Goal: Contribute content: Contribute content

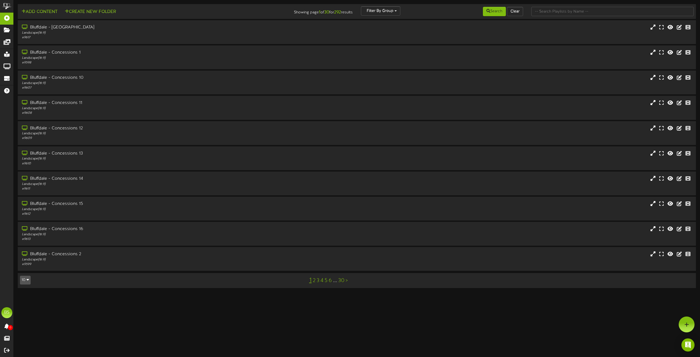
click at [27, 283] on button "10" at bounding box center [25, 280] width 11 height 9
click at [25, 268] on div "100" at bounding box center [25, 269] width 10 height 8
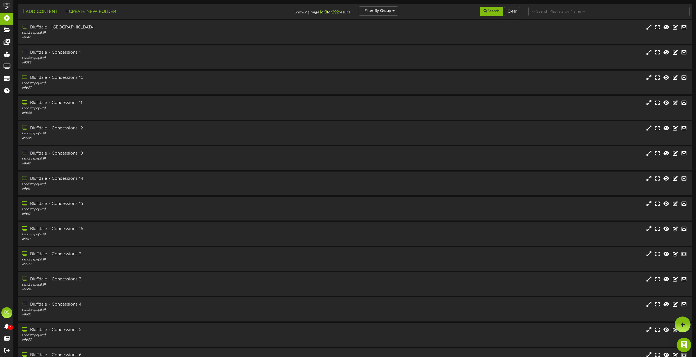
click at [681, 346] on img "Open Intercom Messenger" at bounding box center [683, 344] width 7 height 7
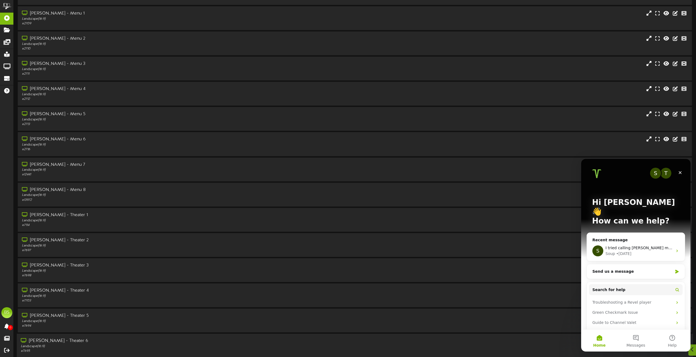
scroll to position [1886, 0]
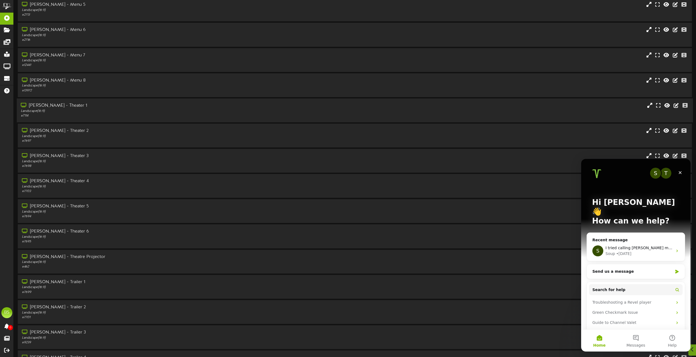
click at [59, 107] on div "Gilbert - Theater 1" at bounding box center [157, 106] width 273 height 6
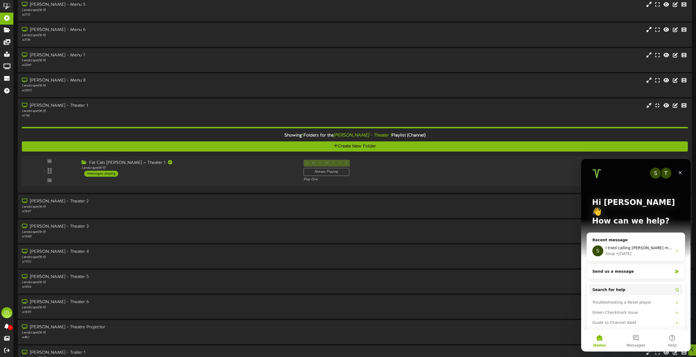
click at [681, 171] on icon "Close" at bounding box center [679, 172] width 3 height 3
drag, startPoint x: 100, startPoint y: 13, endPoint x: 672, endPoint y: 188, distance: 597.7
click at [681, 171] on div "2 ( 16:9" at bounding box center [354, 170] width 674 height 22
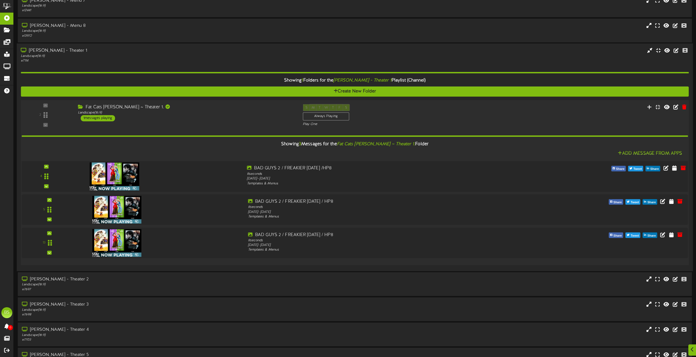
scroll to position [2050, 0]
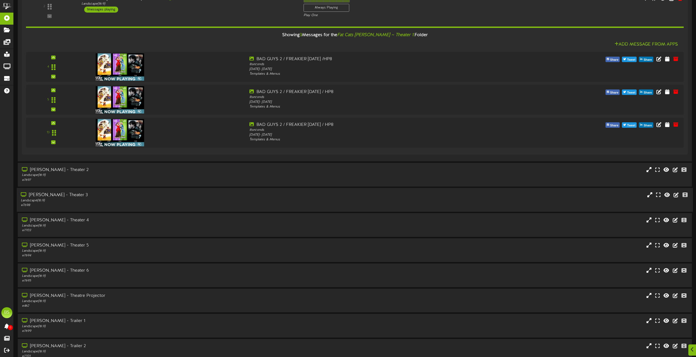
drag, startPoint x: 58, startPoint y: 195, endPoint x: 71, endPoint y: 197, distance: 12.7
click at [58, 195] on div "Gilbert - Theater 3" at bounding box center [157, 195] width 273 height 6
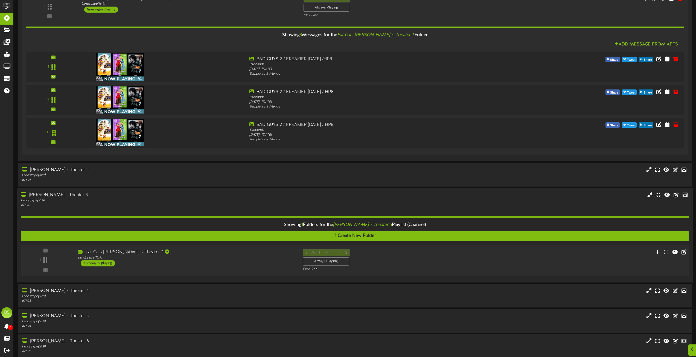
click at [108, 264] on div "1 messages playing" at bounding box center [98, 263] width 34 height 6
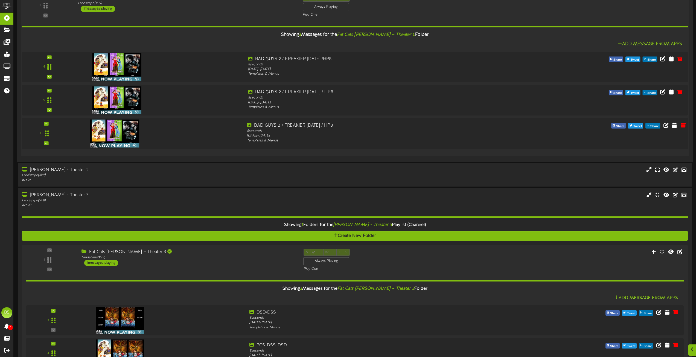
scroll to position [2159, 0]
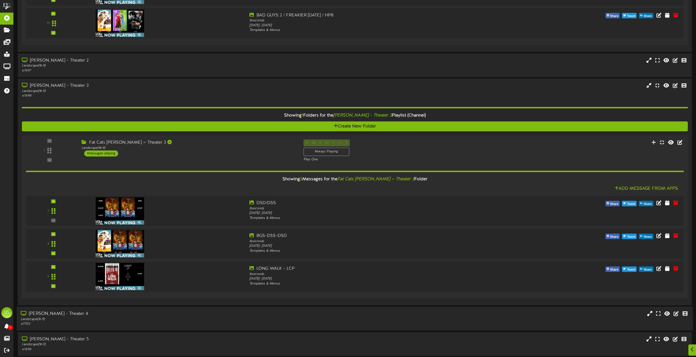
click at [51, 314] on div "Gilbert - Theater 4" at bounding box center [157, 314] width 273 height 6
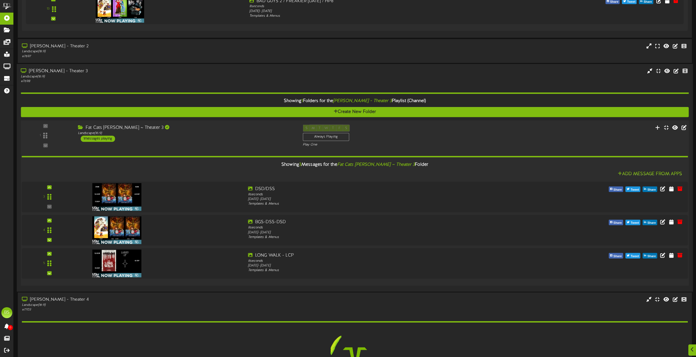
scroll to position [2323, 0]
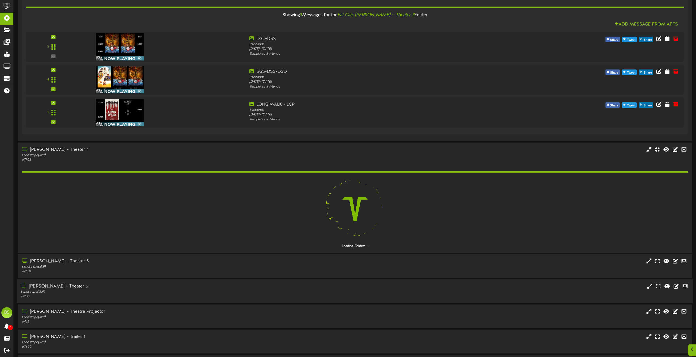
click at [58, 284] on div "Gilbert - Theater 6 Landscape ( 16:9 ) # 7695" at bounding box center [355, 291] width 676 height 24
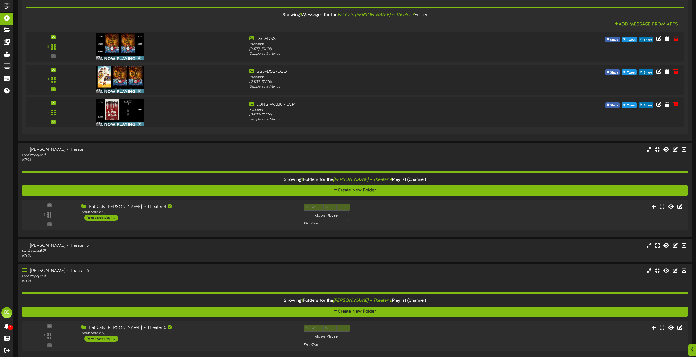
scroll to position [2487, 0]
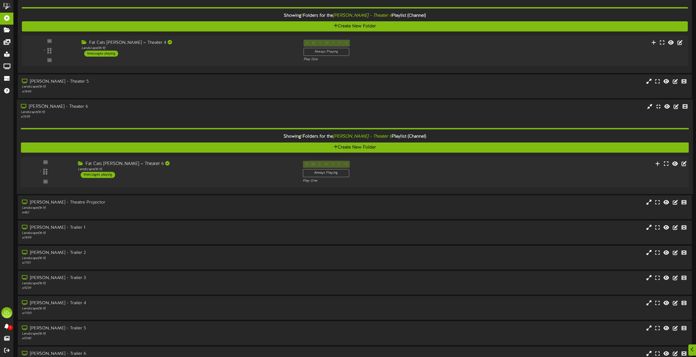
click at [106, 174] on div "1 messages playing" at bounding box center [98, 175] width 34 height 6
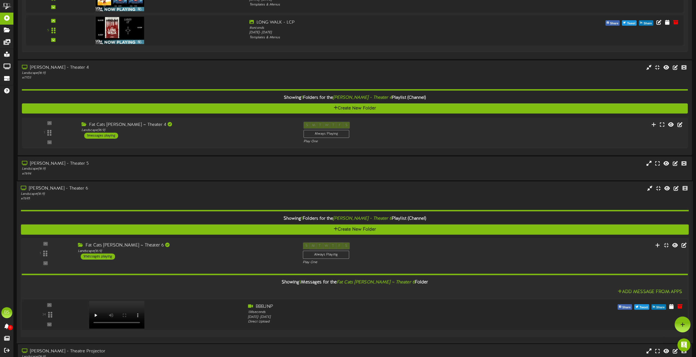
scroll to position [0, 0]
click at [682, 245] on icon at bounding box center [684, 245] width 6 height 6
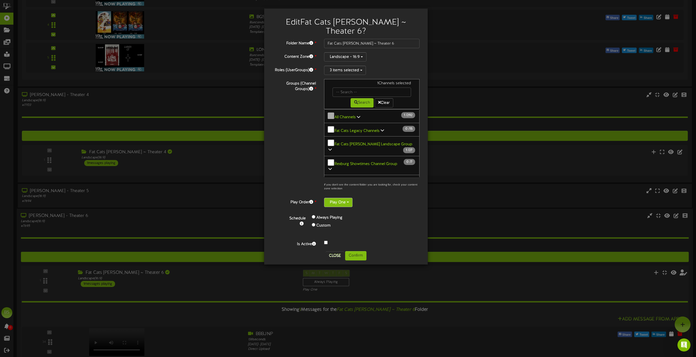
click at [349, 198] on button "Play One" at bounding box center [338, 202] width 28 height 9
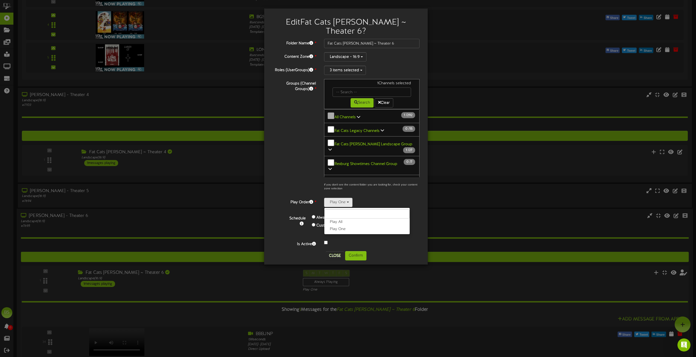
click at [339, 218] on label "Play All" at bounding box center [366, 221] width 85 height 7
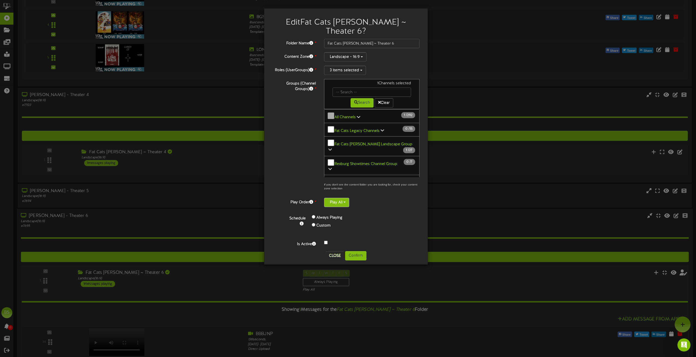
click at [347, 198] on button "Play All" at bounding box center [336, 202] width 25 height 9
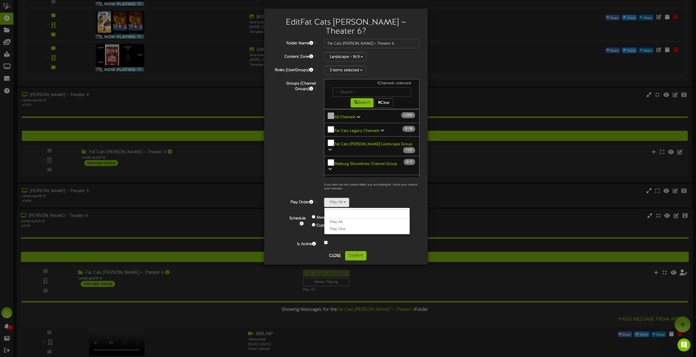
click at [342, 226] on label "Play One" at bounding box center [366, 229] width 85 height 7
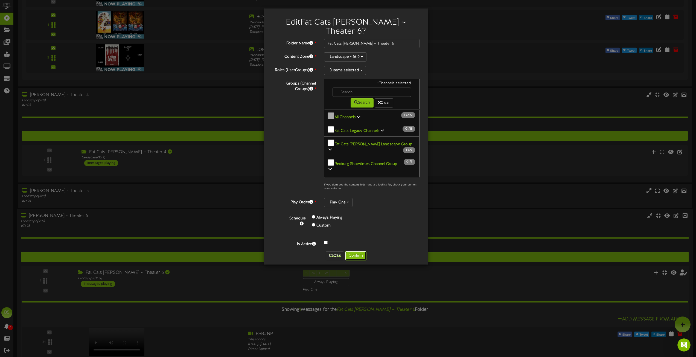
click at [357, 251] on button "Confirm" at bounding box center [355, 255] width 21 height 9
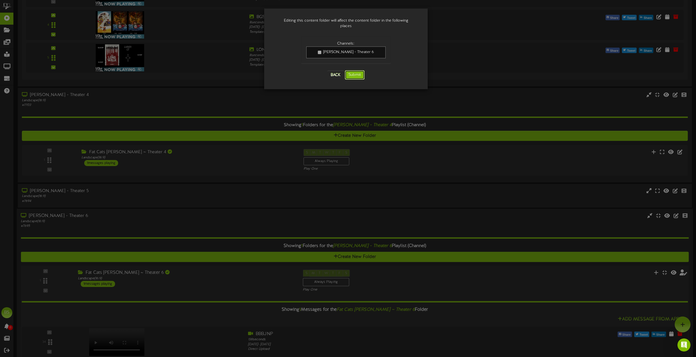
click at [355, 70] on button "Submit" at bounding box center [355, 74] width 20 height 9
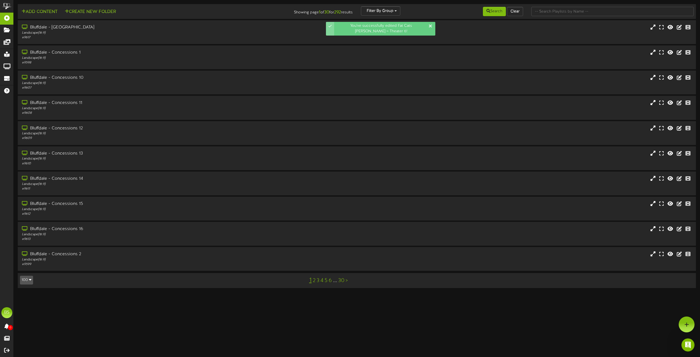
click at [28, 280] on button "100" at bounding box center [26, 280] width 13 height 9
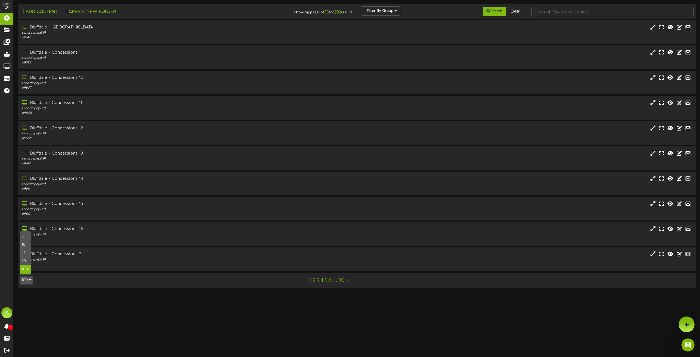
click at [27, 269] on div "100" at bounding box center [25, 269] width 10 height 8
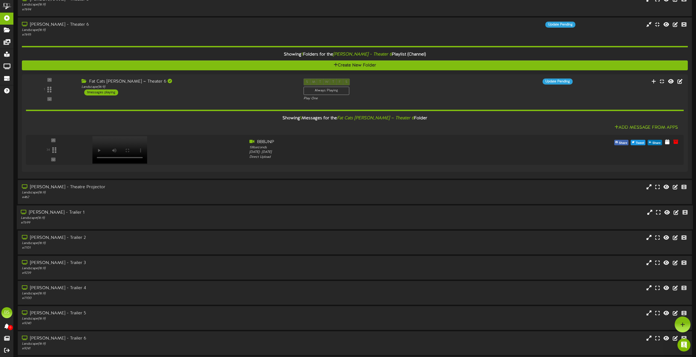
scroll to position [2597, 0]
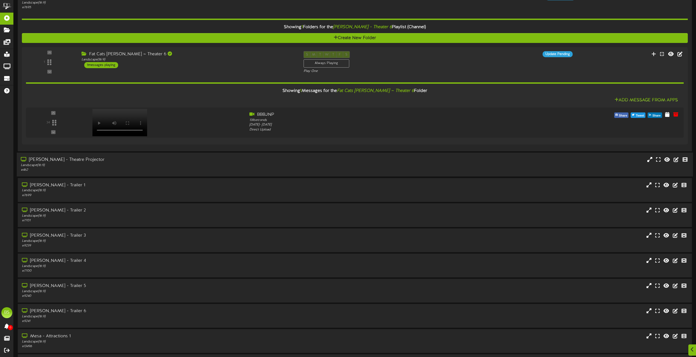
click at [65, 158] on div "Gilbert - Theatre Projector" at bounding box center [157, 160] width 273 height 6
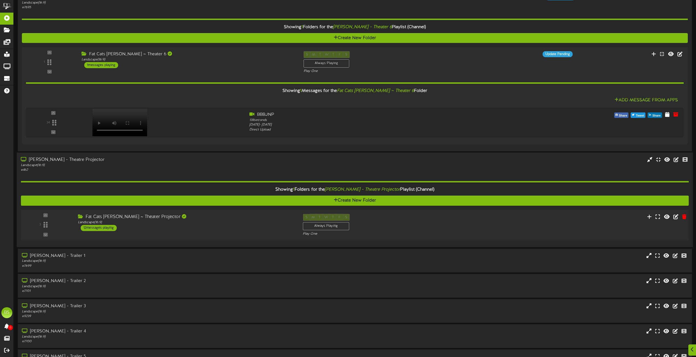
click at [107, 228] on div "12 messages playing" at bounding box center [99, 228] width 36 height 6
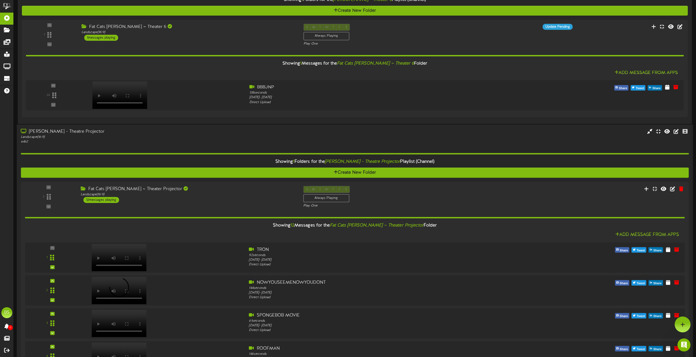
scroll to position [0, 0]
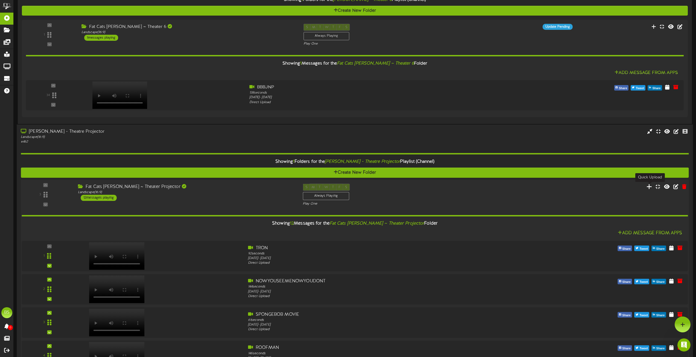
click at [649, 186] on icon at bounding box center [649, 186] width 6 height 6
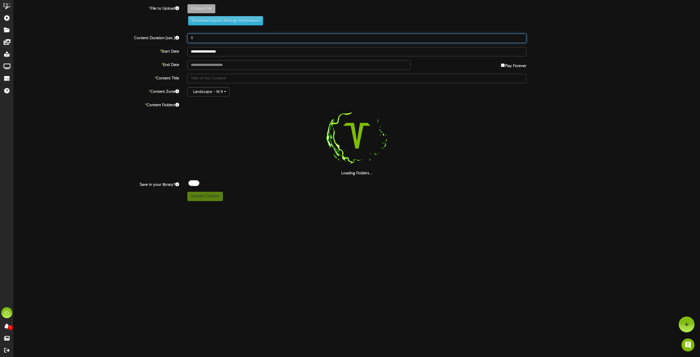
click at [196, 40] on input "8" at bounding box center [356, 38] width 339 height 9
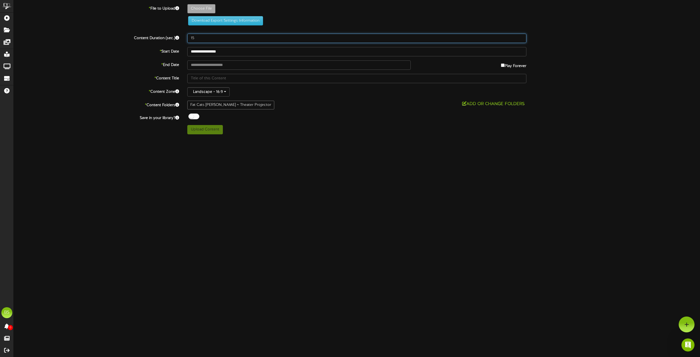
type input "15"
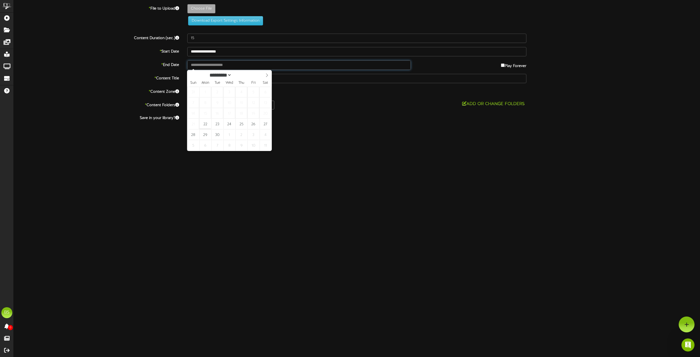
click at [209, 66] on input "text" at bounding box center [298, 64] width 223 height 9
type input "**********"
select select "*"
click at [267, 77] on icon at bounding box center [267, 75] width 4 height 4
type input "**********"
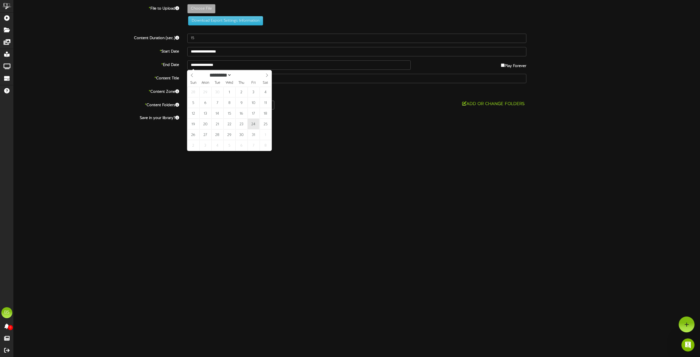
click at [254, 125] on div "Upload Content" at bounding box center [356, 129] width 347 height 9
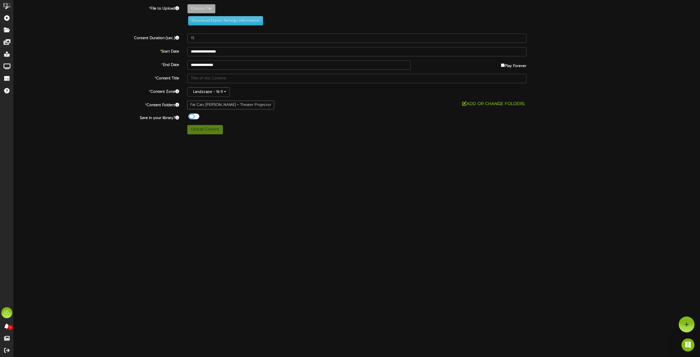
click at [192, 117] on div at bounding box center [193, 116] width 11 height 6
drag, startPoint x: 287, startPoint y: 136, endPoint x: 254, endPoint y: 136, distance: 32.5
click at [283, 136] on div "ChannelValet Playlists Folders Messages My Library Groups Devices Help BS Bob S…" at bounding box center [350, 69] width 700 height 138
type input "**********"
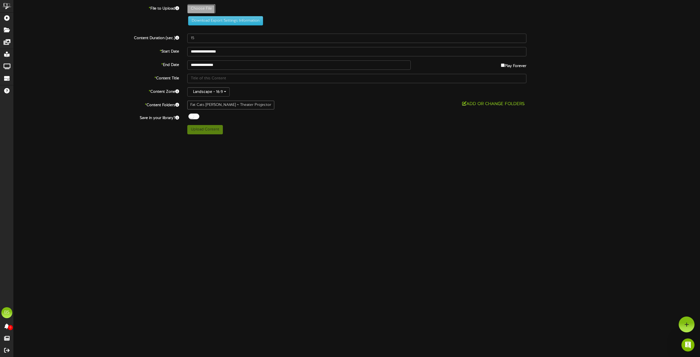
type input "TrunkorTreat1920x1080"
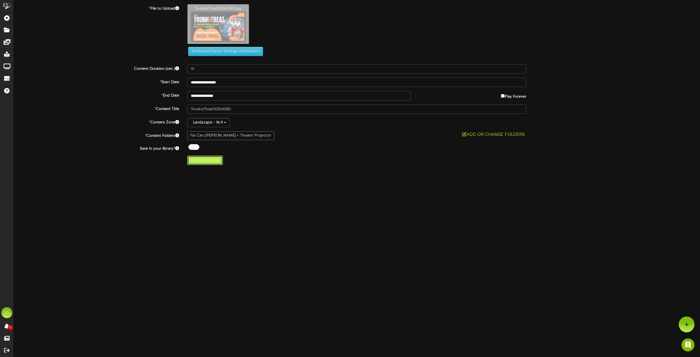
click at [210, 161] on button "Upload Content" at bounding box center [205, 160] width 36 height 9
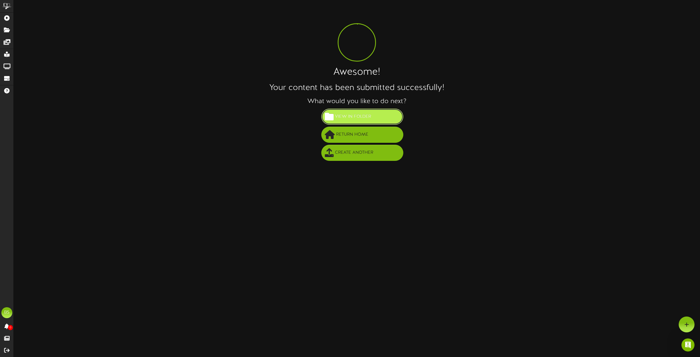
click at [348, 119] on span "View in Folder" at bounding box center [352, 116] width 39 height 9
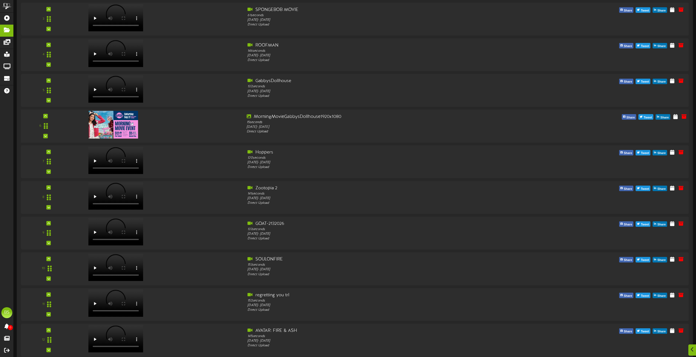
scroll to position [164, 0]
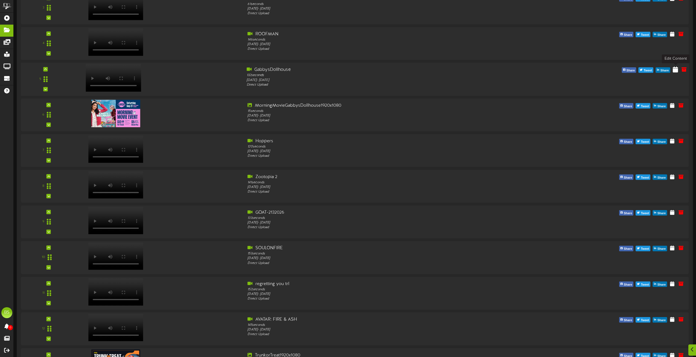
click at [675, 71] on icon at bounding box center [674, 69] width 5 height 6
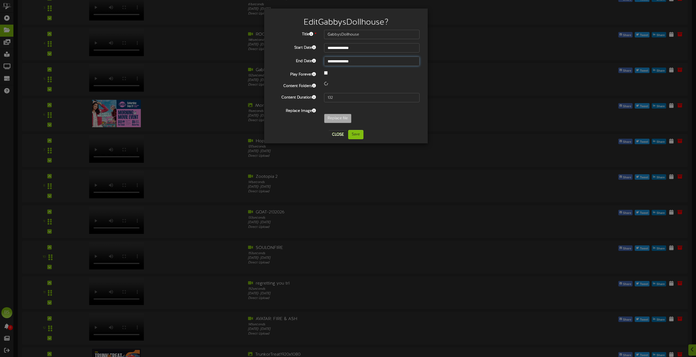
click at [349, 63] on input "**********" at bounding box center [371, 61] width 95 height 9
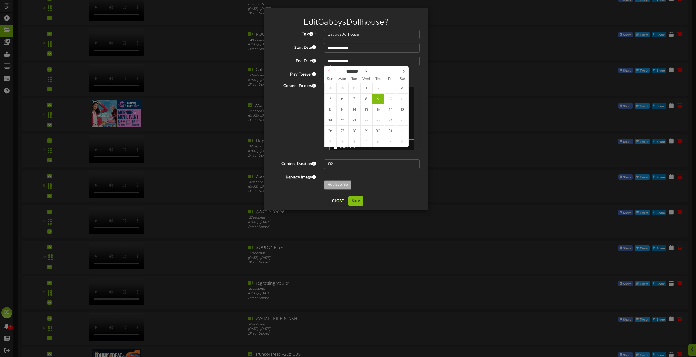
select select "*"
click at [330, 72] on icon at bounding box center [329, 71] width 4 height 4
type input "**********"
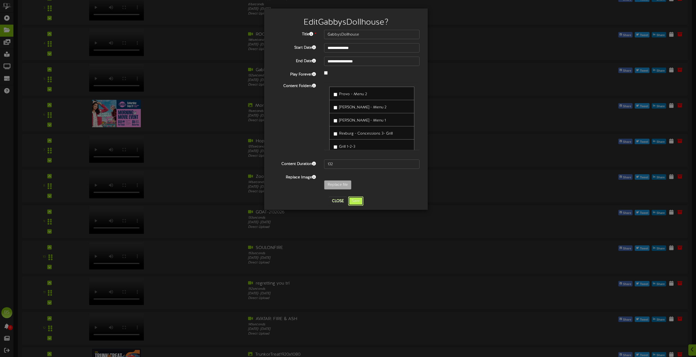
click at [356, 202] on button "Save" at bounding box center [355, 200] width 15 height 9
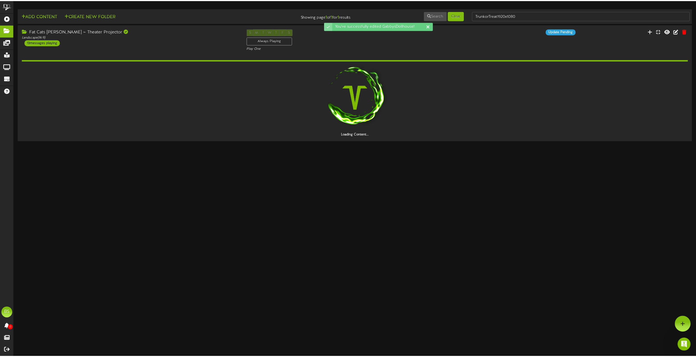
scroll to position [0, 0]
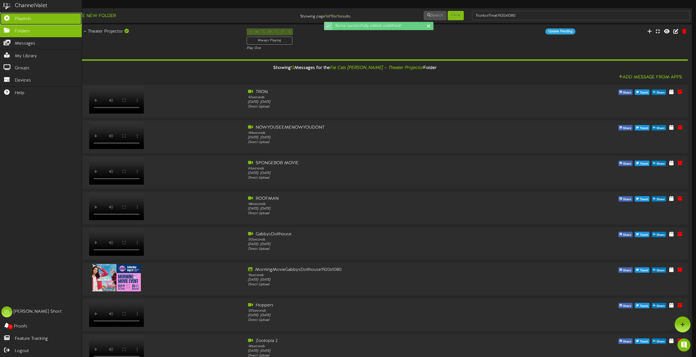
click at [12, 16] on icon at bounding box center [7, 17] width 14 height 4
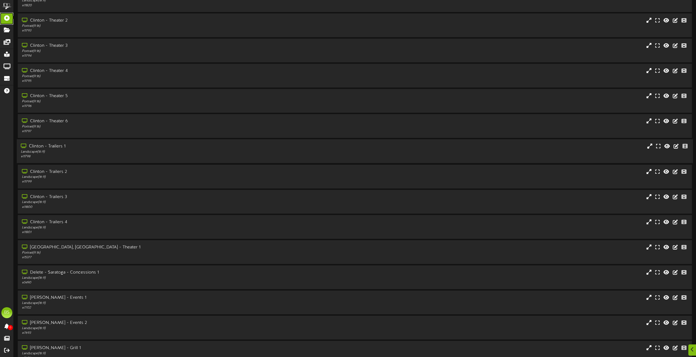
scroll to position [1613, 0]
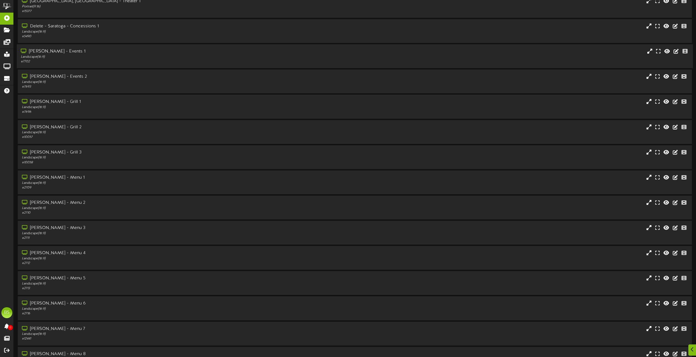
click at [56, 51] on div "Gilbert - Events 1" at bounding box center [157, 51] width 273 height 6
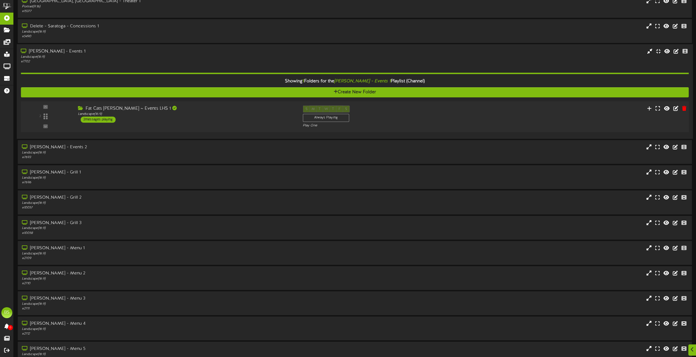
click at [110, 119] on div "2 messages playing" at bounding box center [98, 119] width 35 height 6
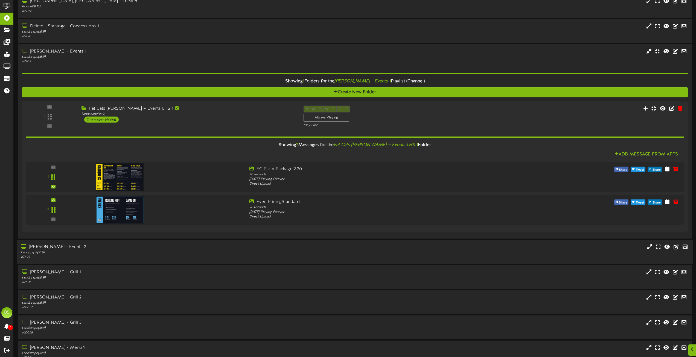
click at [52, 245] on div "Gilbert - Events 2" at bounding box center [157, 247] width 273 height 6
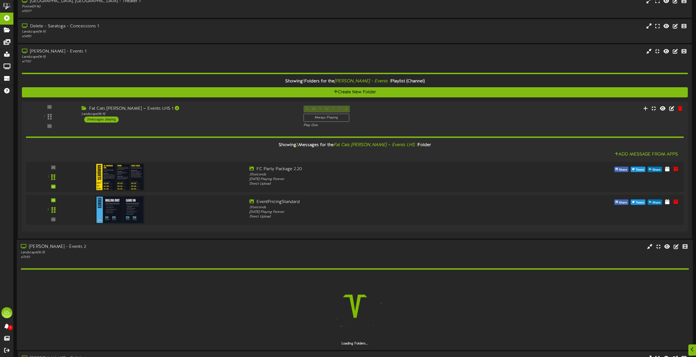
scroll to position [1777, 0]
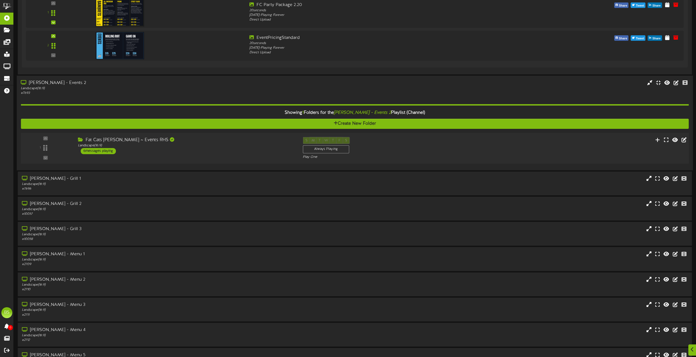
drag, startPoint x: 106, startPoint y: 152, endPoint x: 118, endPoint y: 151, distance: 11.5
click at [106, 151] on div "6 messages playing" at bounding box center [98, 151] width 35 height 6
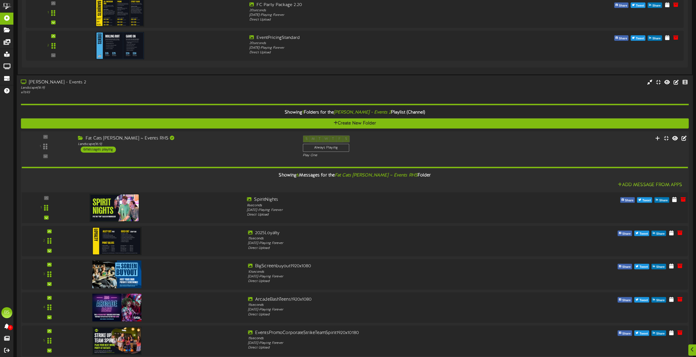
scroll to position [1859, 0]
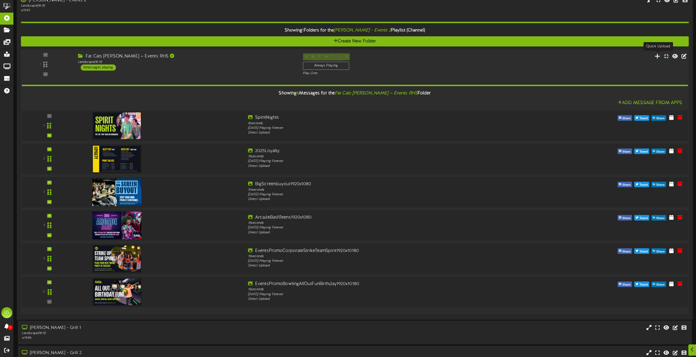
click at [659, 56] on icon at bounding box center [657, 56] width 6 height 6
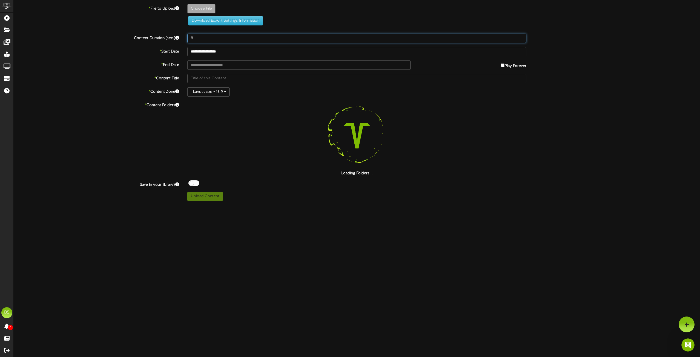
drag, startPoint x: 200, startPoint y: 40, endPoint x: 213, endPoint y: 34, distance: 14.3
click at [200, 40] on input "8" at bounding box center [356, 38] width 339 height 9
click at [202, 41] on input "8" at bounding box center [356, 38] width 339 height 9
type input "15"
click at [215, 62] on input "text" at bounding box center [298, 64] width 223 height 9
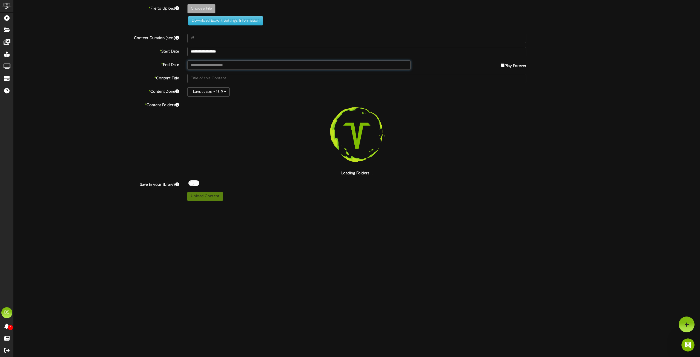
type input "**********"
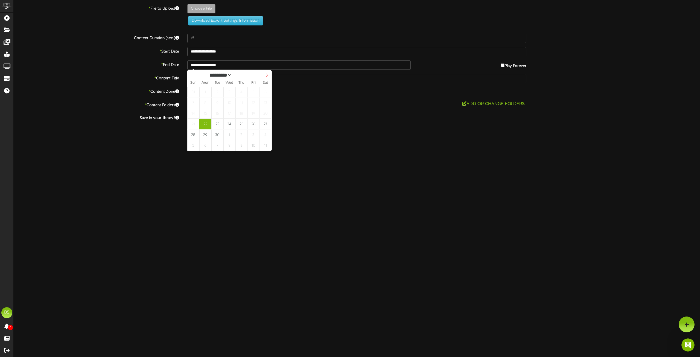
select select "*"
click at [268, 75] on icon at bounding box center [267, 75] width 4 height 4
type input "**********"
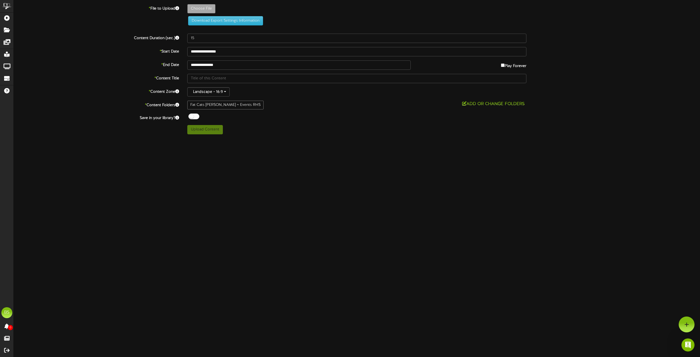
click at [191, 117] on div at bounding box center [193, 116] width 11 height 6
type input "**********"
type input "TrunkorTreat1920x1080"
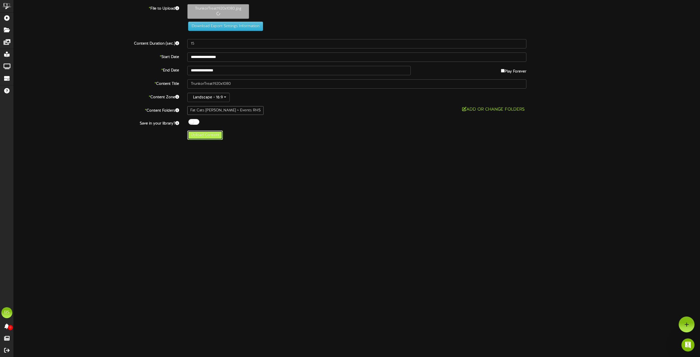
click at [212, 135] on button "Upload Content" at bounding box center [205, 134] width 36 height 9
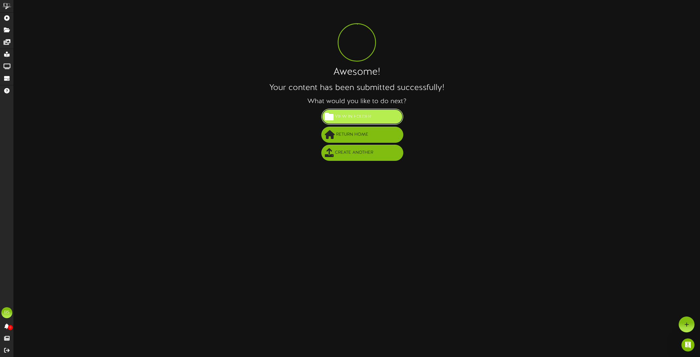
click at [361, 113] on span "View in Folder" at bounding box center [352, 116] width 39 height 9
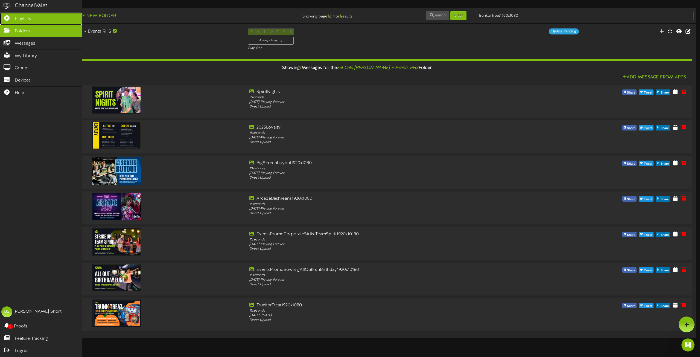
click at [26, 17] on span "Playlists" at bounding box center [23, 19] width 16 height 6
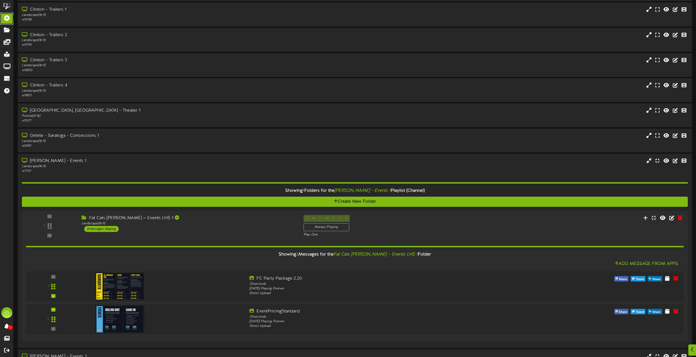
scroll to position [1585, 0]
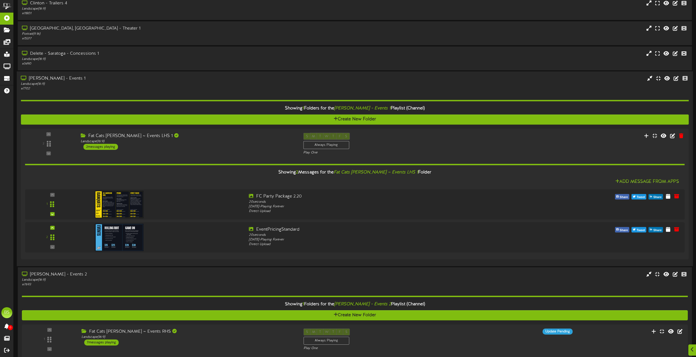
drag, startPoint x: 55, startPoint y: 77, endPoint x: 99, endPoint y: 85, distance: 44.4
click at [55, 77] on div "Gilbert - Events 1" at bounding box center [157, 78] width 273 height 6
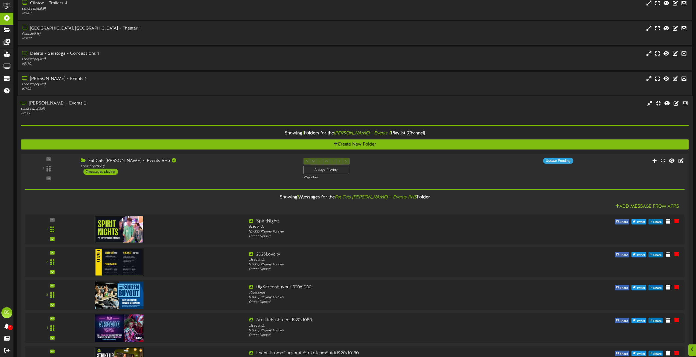
click at [54, 105] on div "Gilbert - Events 2" at bounding box center [157, 103] width 273 height 6
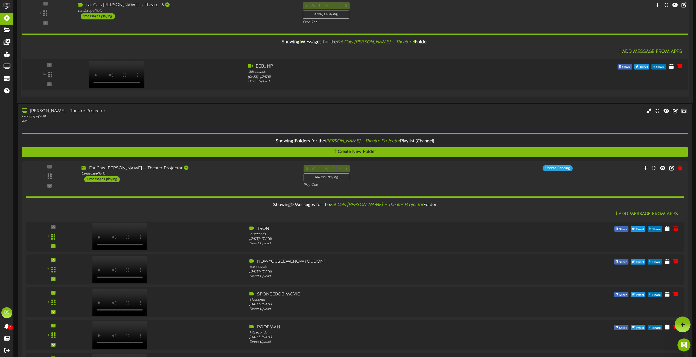
scroll to position [2582, 0]
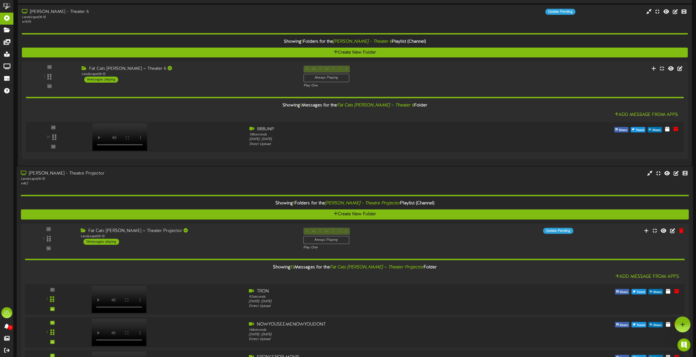
click at [62, 172] on div "Gilbert - Theatre Projector" at bounding box center [157, 173] width 273 height 6
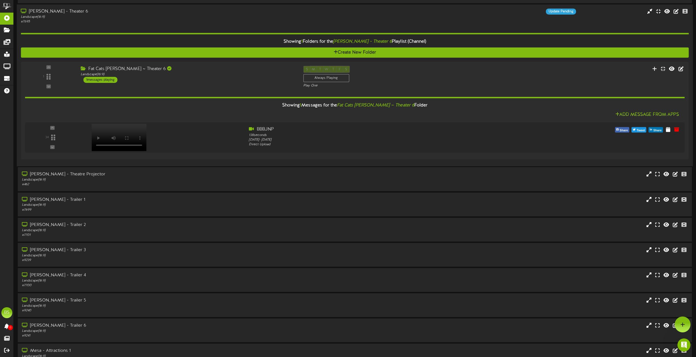
drag, startPoint x: 55, startPoint y: 13, endPoint x: 80, endPoint y: 23, distance: 27.1
click at [55, 12] on div "Gilbert - Theater 6" at bounding box center [157, 11] width 273 height 6
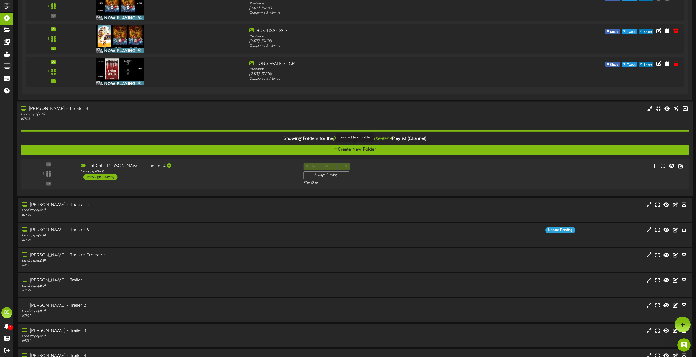
scroll to position [2364, 0]
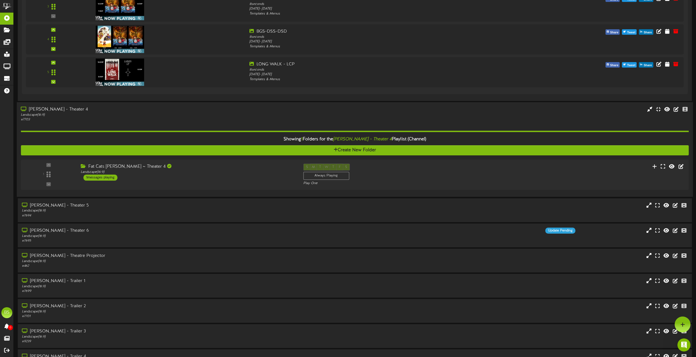
click at [56, 109] on div "Gilbert - Theater 4" at bounding box center [157, 109] width 273 height 6
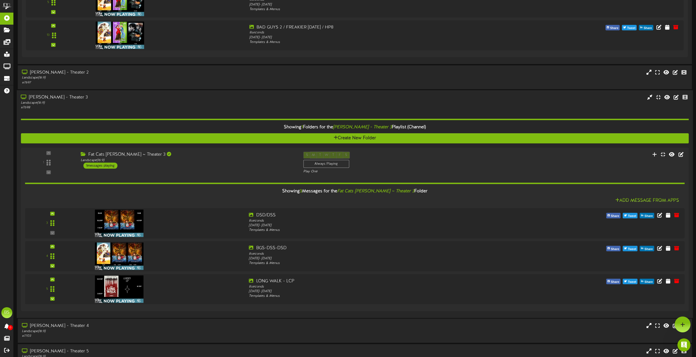
scroll to position [2145, 0]
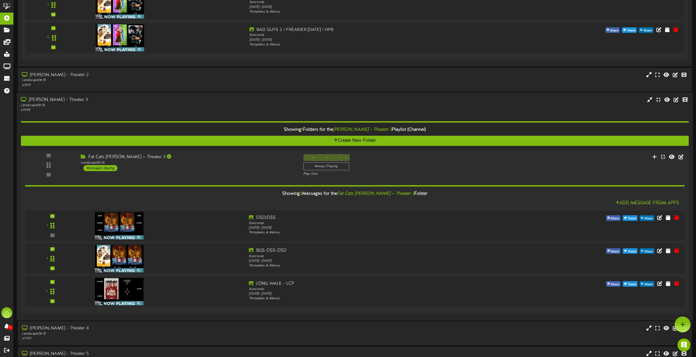
drag, startPoint x: 62, startPoint y: 99, endPoint x: 66, endPoint y: 96, distance: 4.9
click at [62, 99] on div "Gilbert - Theater 3" at bounding box center [157, 99] width 273 height 6
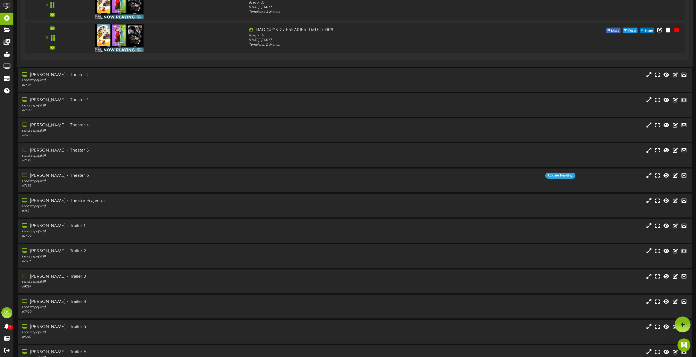
scroll to position [1926, 0]
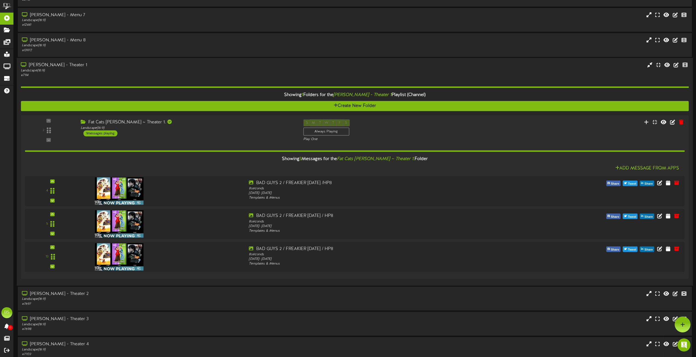
drag, startPoint x: 50, startPoint y: 64, endPoint x: 60, endPoint y: 63, distance: 9.3
click at [51, 64] on div "Gilbert - Theater 1" at bounding box center [157, 65] width 273 height 6
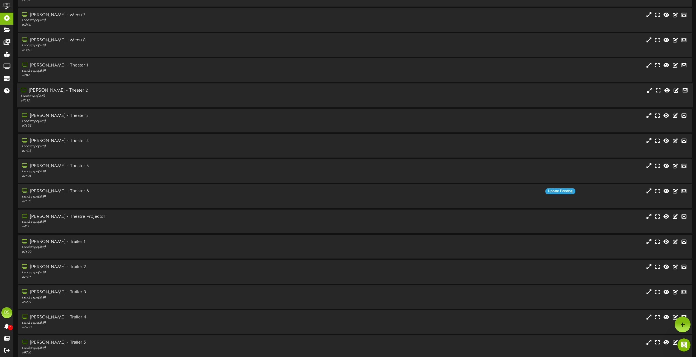
scroll to position [1790, 0]
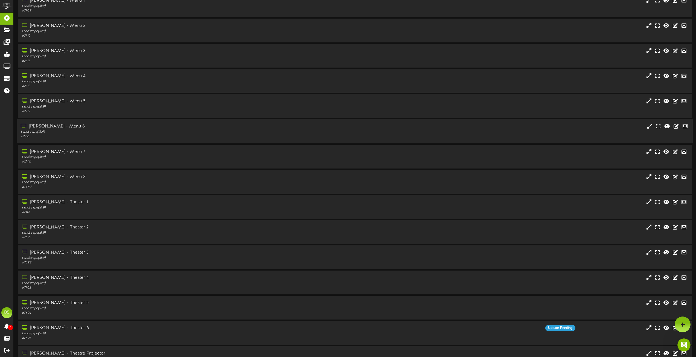
drag, startPoint x: 58, startPoint y: 127, endPoint x: 76, endPoint y: 127, distance: 17.5
click at [58, 126] on div "Gilbert - Menu 6" at bounding box center [157, 126] width 273 height 6
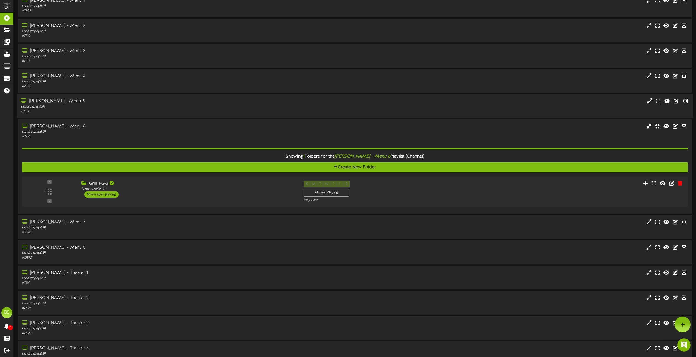
click at [57, 102] on div "Gilbert - Menu 5" at bounding box center [157, 101] width 273 height 6
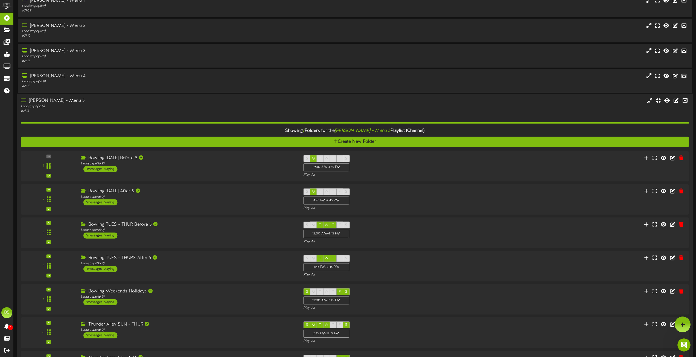
click at [57, 98] on div "Gilbert - Menu 5" at bounding box center [157, 101] width 273 height 6
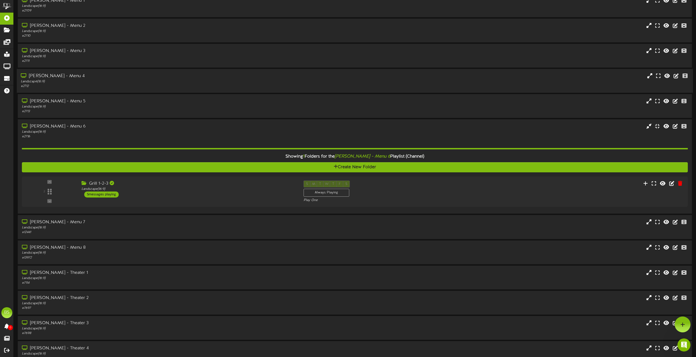
click at [56, 75] on div "Gilbert - Menu 4" at bounding box center [157, 76] width 273 height 6
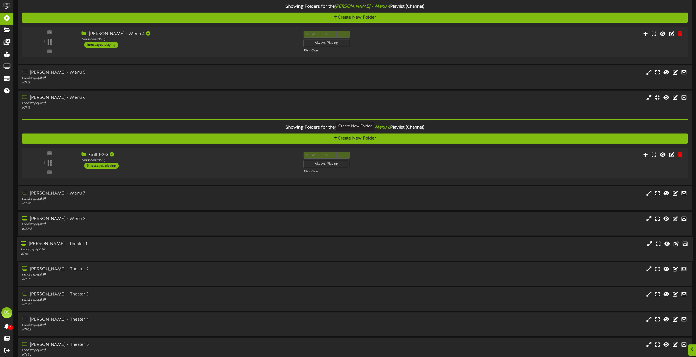
scroll to position [1926, 0]
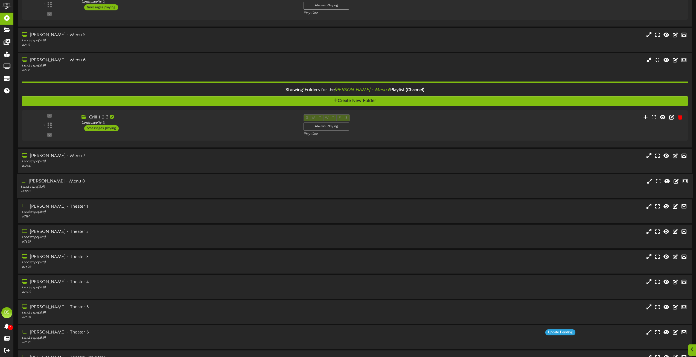
click at [58, 180] on div "Gilbert - Menu 8" at bounding box center [157, 181] width 273 height 6
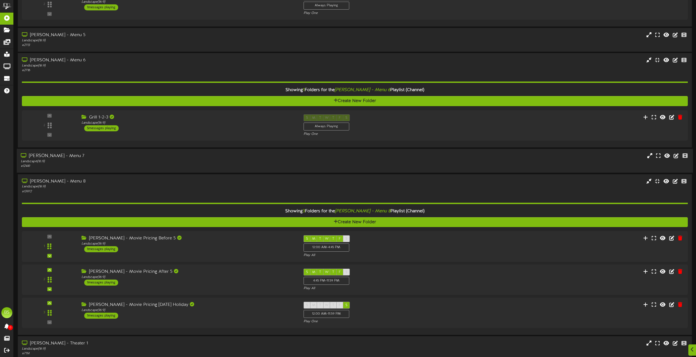
click at [57, 156] on div "Gilbert - Menu 7" at bounding box center [157, 156] width 273 height 6
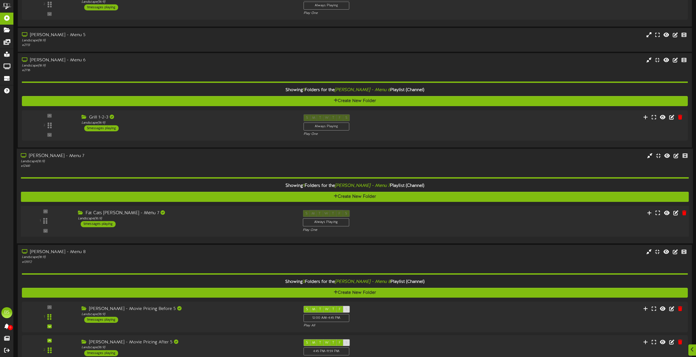
click at [109, 224] on div "5 messages playing" at bounding box center [98, 224] width 35 height 6
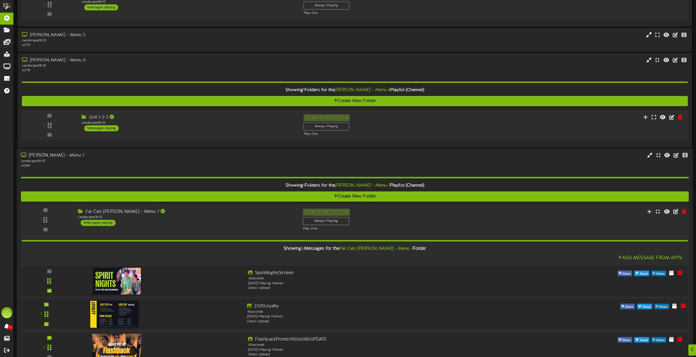
scroll to position [2036, 0]
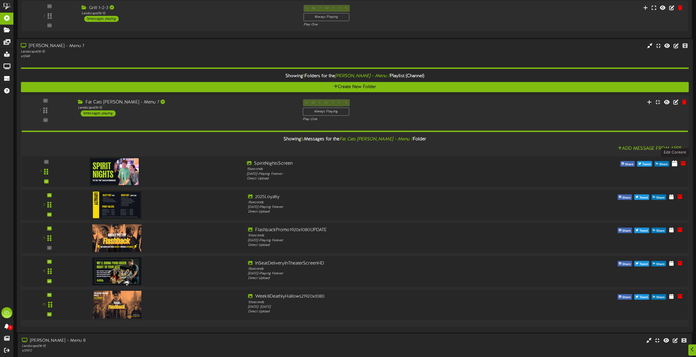
click at [674, 164] on icon at bounding box center [674, 163] width 5 height 6
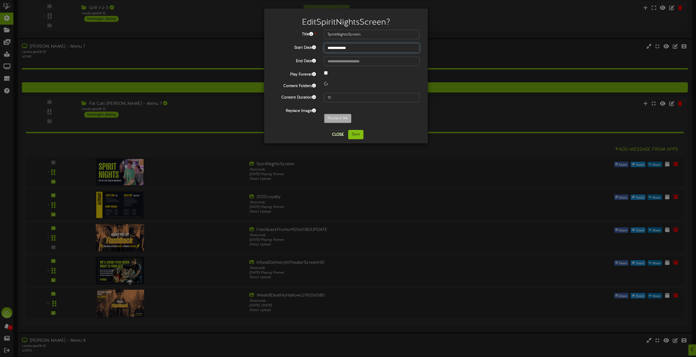
click at [342, 48] on input "**********" at bounding box center [371, 47] width 95 height 9
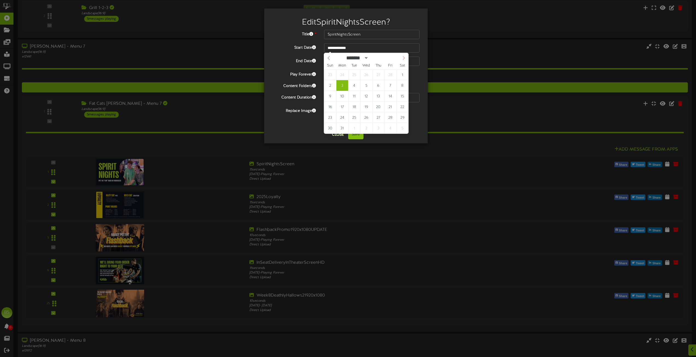
click at [403, 59] on icon at bounding box center [404, 58] width 4 height 4
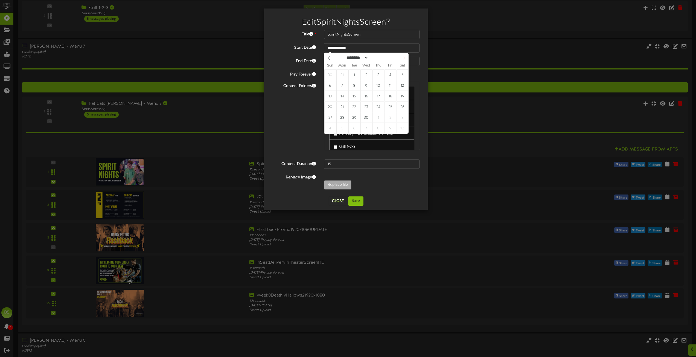
click at [403, 59] on icon at bounding box center [404, 58] width 4 height 4
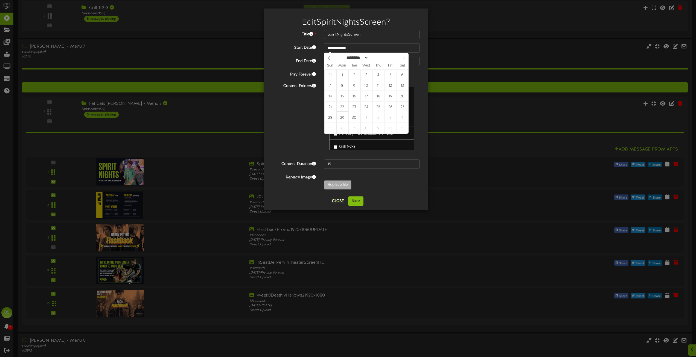
click at [403, 59] on icon at bounding box center [404, 58] width 4 height 4
click at [330, 57] on icon at bounding box center [329, 58] width 4 height 4
click at [328, 58] on icon at bounding box center [329, 58] width 4 height 4
select select "*"
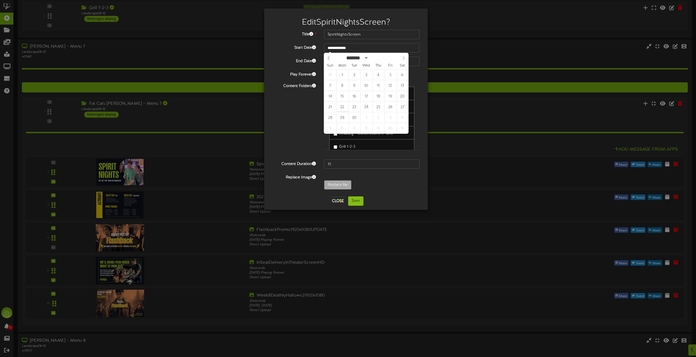
click at [402, 58] on icon at bounding box center [404, 58] width 4 height 4
type input "**********"
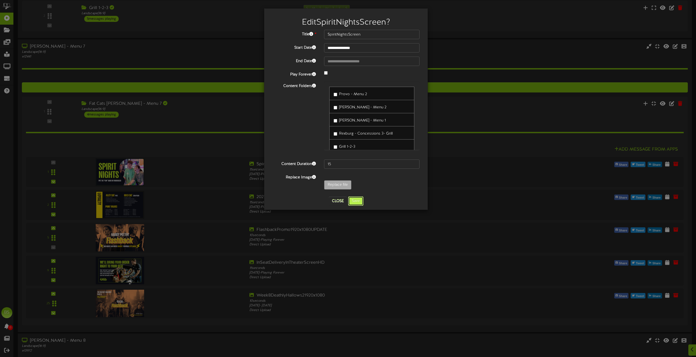
click at [358, 201] on button "Save" at bounding box center [355, 200] width 15 height 9
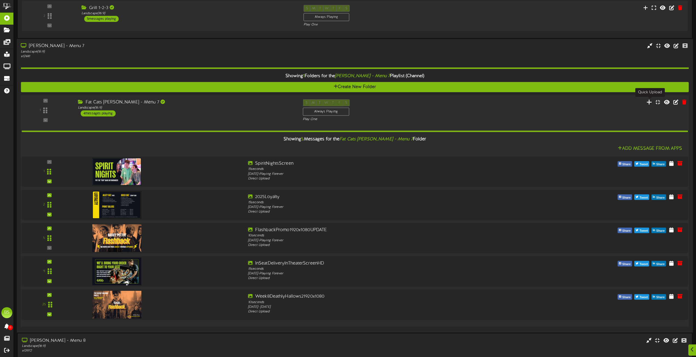
click at [649, 103] on icon at bounding box center [649, 102] width 6 height 6
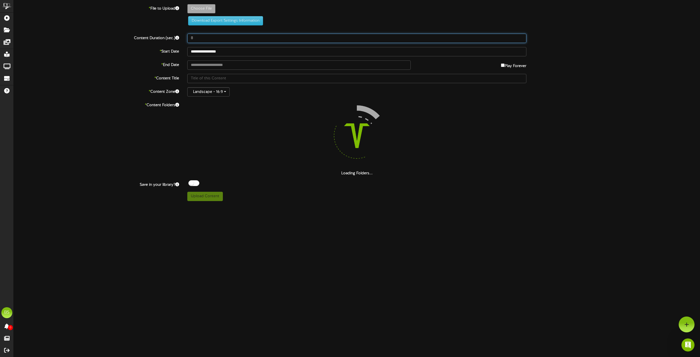
click at [195, 39] on input "8" at bounding box center [356, 38] width 339 height 9
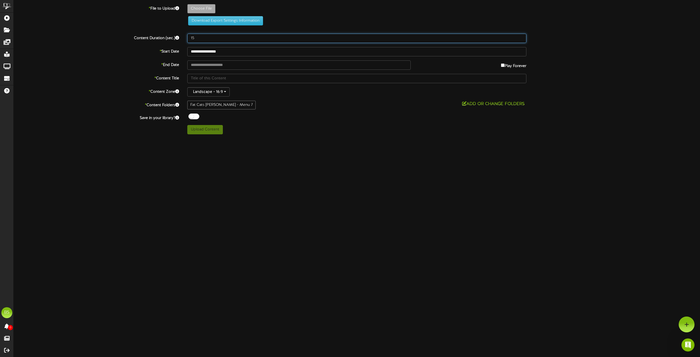
type input "15"
click at [191, 116] on div at bounding box center [193, 116] width 11 height 6
click at [192, 115] on div at bounding box center [193, 116] width 11 height 6
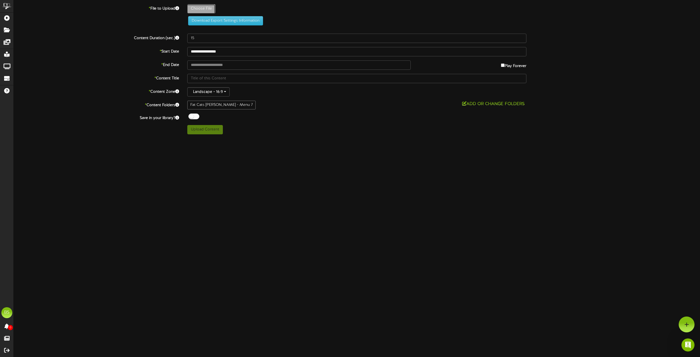
type input "**********"
type input "TrunkorTreat1920x1080"
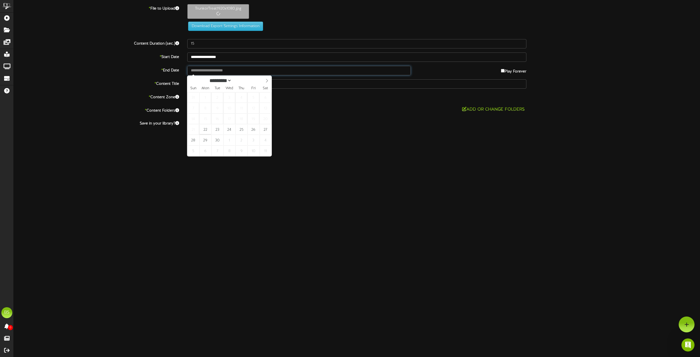
click at [209, 70] on input "text" at bounding box center [298, 70] width 223 height 9
type input "**********"
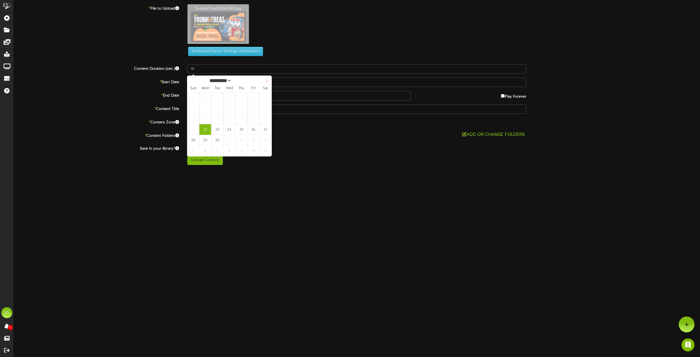
click at [265, 81] on icon at bounding box center [267, 81] width 4 height 4
select select "*"
drag, startPoint x: 191, startPoint y: 81, endPoint x: 202, endPoint y: 84, distance: 11.2
click at [191, 81] on icon at bounding box center [192, 81] width 4 height 4
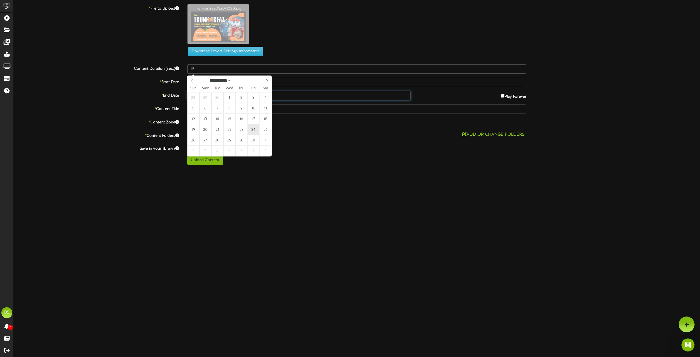
type input "**********"
click at [253, 130] on div "**********" at bounding box center [357, 84] width 686 height 161
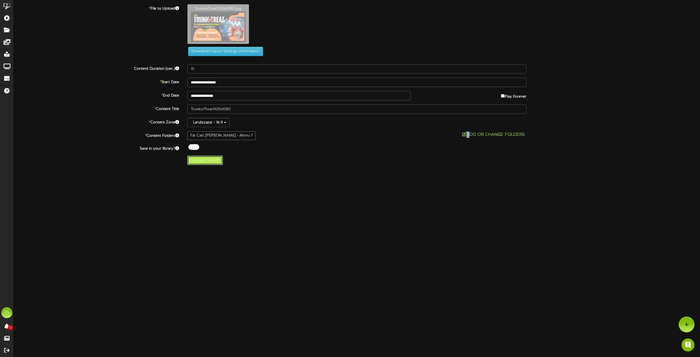
click at [203, 159] on button "Upload Content" at bounding box center [205, 160] width 36 height 9
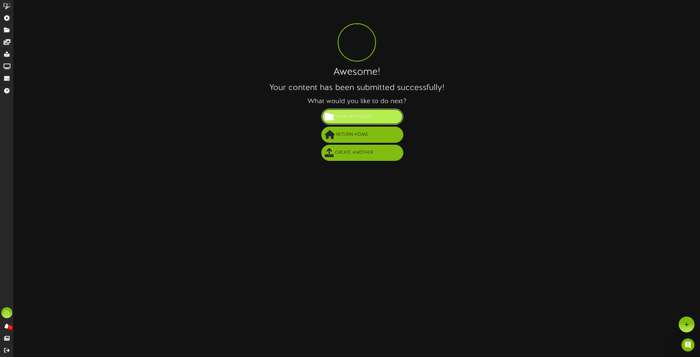
click at [365, 116] on span "View in Folder" at bounding box center [352, 116] width 39 height 9
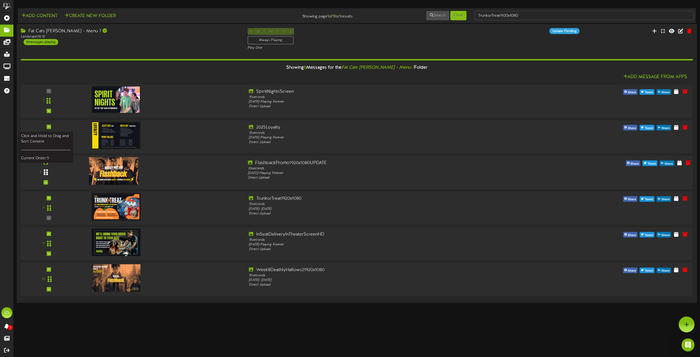
click at [46, 174] on icon at bounding box center [46, 172] width 4 height 7
click at [46, 182] on icon at bounding box center [46, 182] width 2 height 3
click at [46, 182] on div "5" at bounding box center [46, 172] width 48 height 25
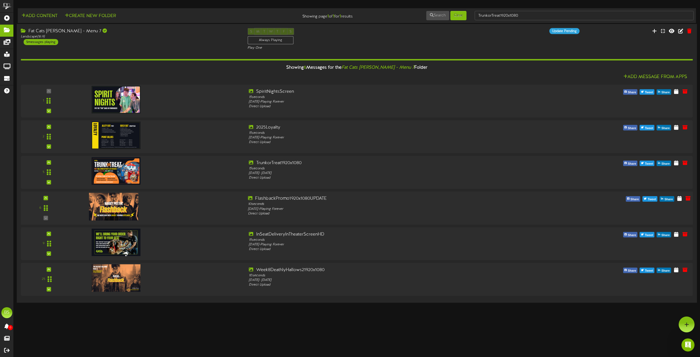
click at [45, 218] on div "6" at bounding box center [46, 207] width 48 height 25
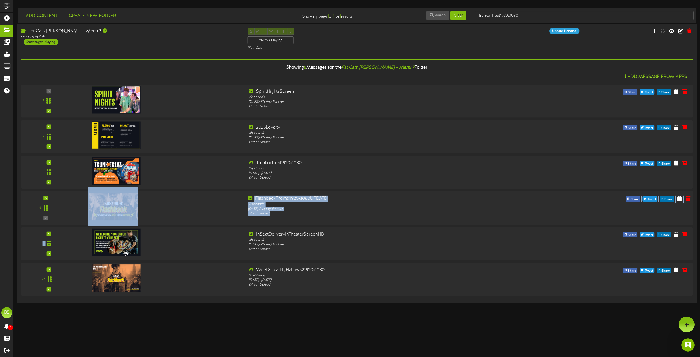
drag, startPoint x: 162, startPoint y: 203, endPoint x: 121, endPoint y: 215, distance: 43.0
click at [151, 229] on div "1 15 -" at bounding box center [357, 189] width 672 height 211
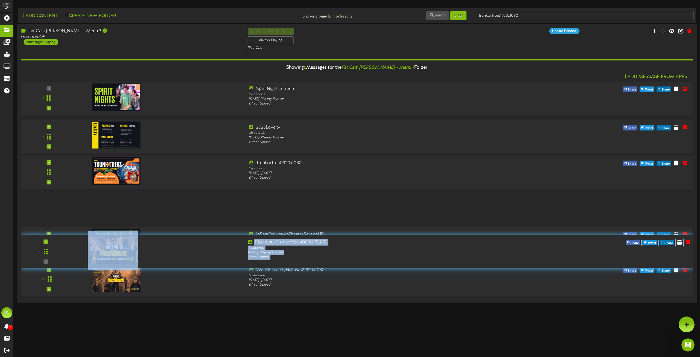
drag, startPoint x: 43, startPoint y: 220, endPoint x: 55, endPoint y: 256, distance: 38.1
click at [54, 256] on div "6" at bounding box center [46, 251] width 48 height 25
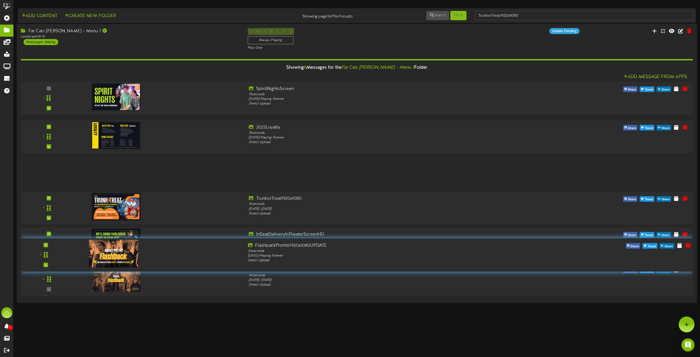
drag, startPoint x: 46, startPoint y: 173, endPoint x: 62, endPoint y: 256, distance: 83.7
click at [62, 256] on div "3" at bounding box center [46, 254] width 48 height 25
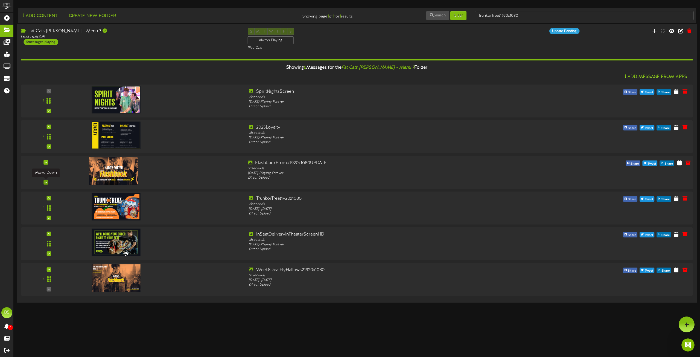
click at [46, 181] on icon at bounding box center [46, 182] width 2 height 3
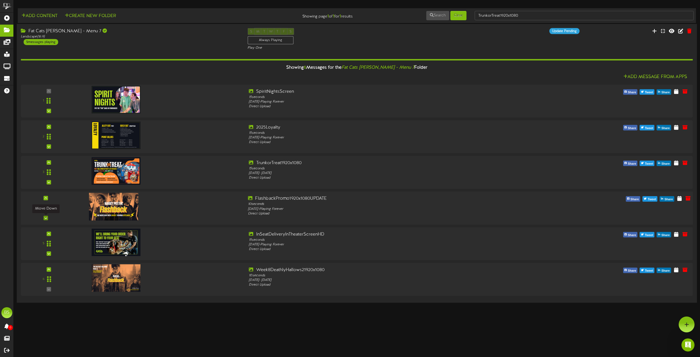
click at [45, 217] on icon at bounding box center [46, 217] width 2 height 3
